Goal: Browse casually: Explore the website without a specific task or goal

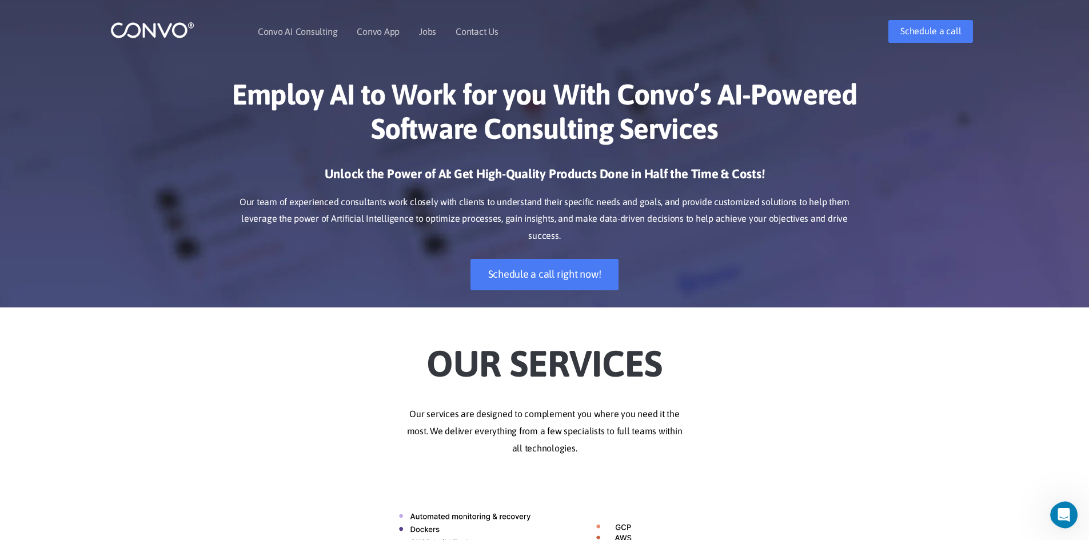
click at [260, 355] on h2 "Our Services" at bounding box center [545, 357] width 635 height 64
click at [256, 337] on h2 "Our Services" at bounding box center [545, 357] width 635 height 64
